Goal: Transaction & Acquisition: Purchase product/service

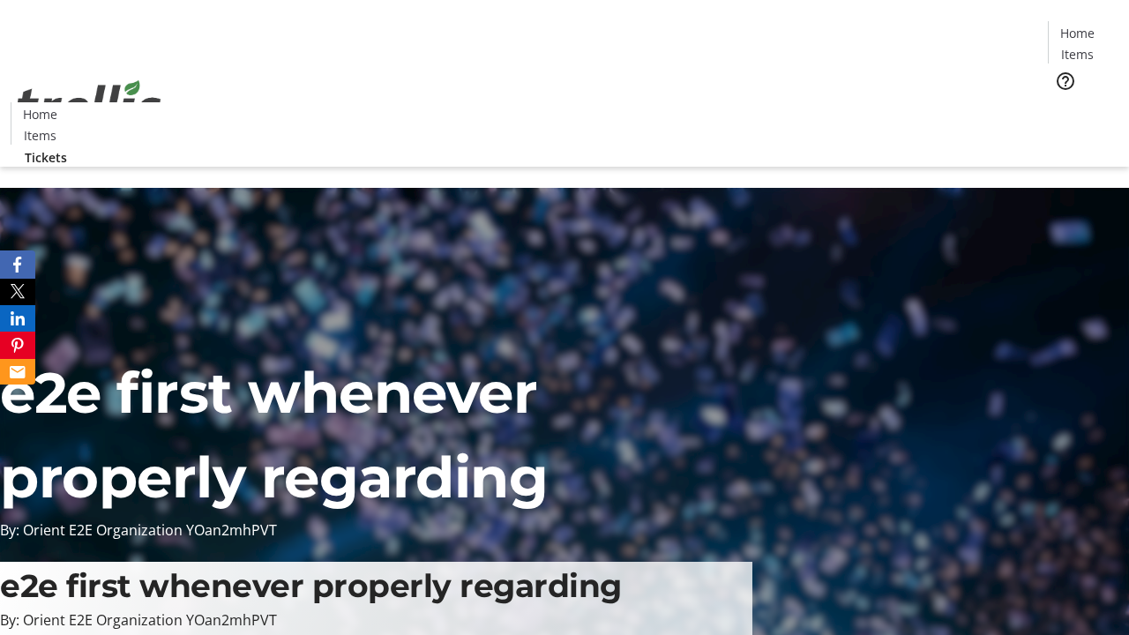
click at [1062, 102] on span "Tickets" at bounding box center [1083, 111] width 42 height 19
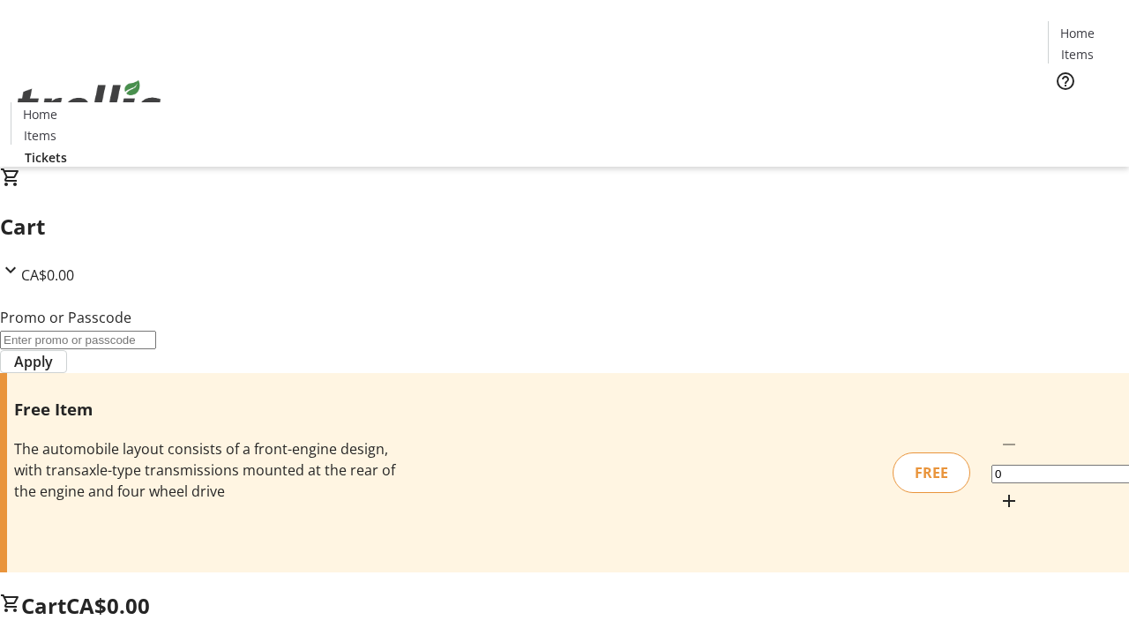
click at [999, 491] on mat-icon "Increment by one" at bounding box center [1009, 501] width 21 height 21
type input "1"
